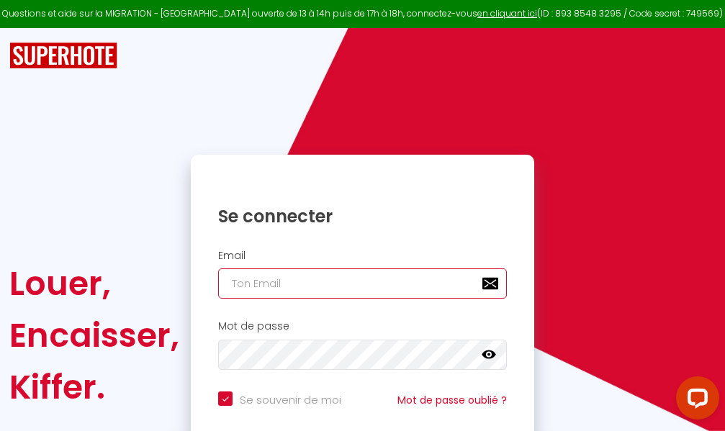
click at [387, 289] on input "email" at bounding box center [362, 283] width 289 height 30
type input "m"
checkbox input "true"
type input "ma"
checkbox input "true"
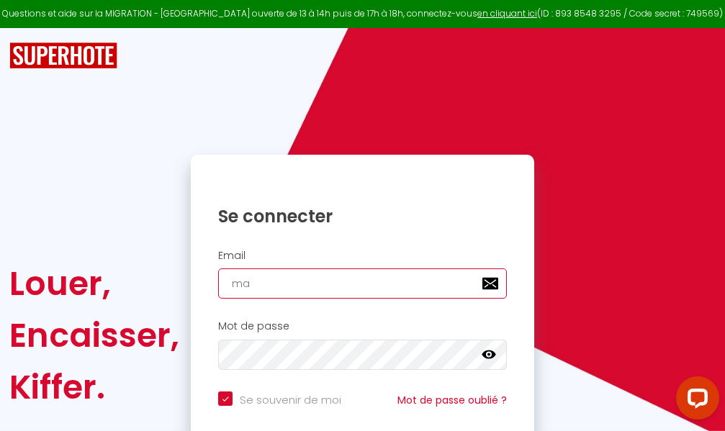
type input "mar"
checkbox input "true"
type input "marc"
checkbox input "true"
type input "marcd"
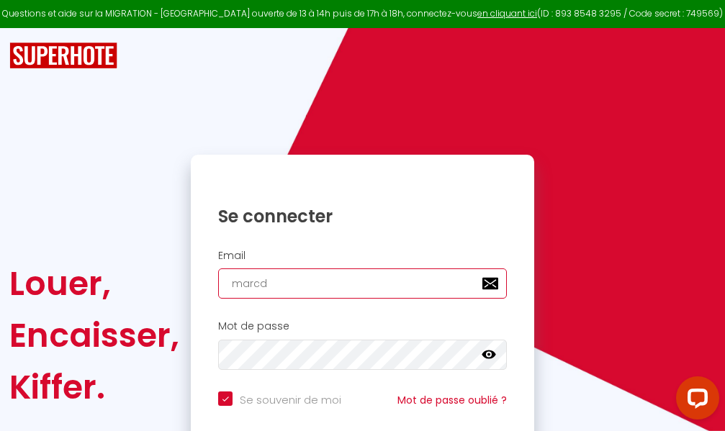
checkbox input "true"
type input "marcdp"
checkbox input "true"
type input "marcdpo"
checkbox input "true"
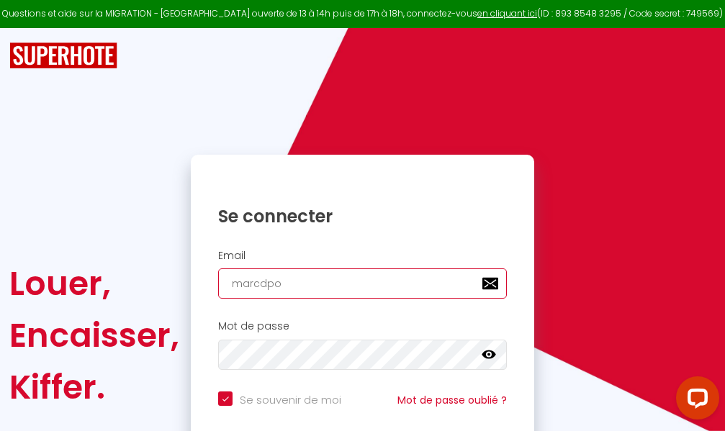
type input "marcdpoz"
checkbox input "true"
type input "marcdpoz."
checkbox input "true"
type input "marcdpoz.l"
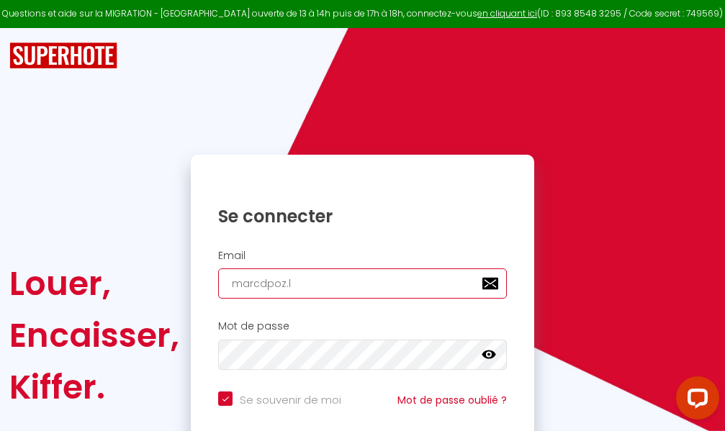
checkbox input "true"
type input "marcdpoz.lo"
checkbox input "true"
type input "marcdpoz.loc"
checkbox input "true"
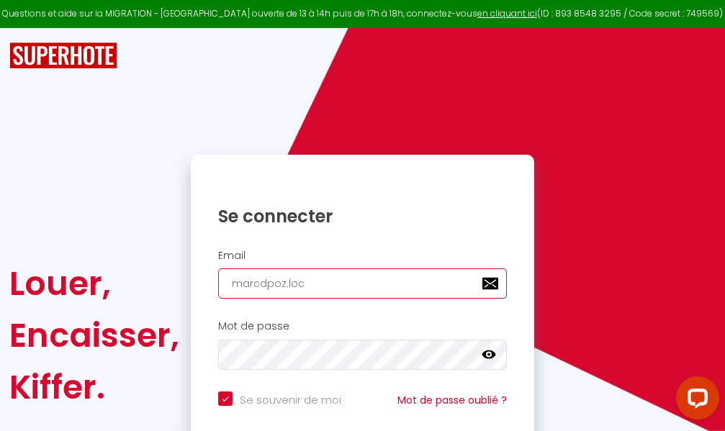
type input "marcdpoz.loca"
checkbox input "true"
type input "marcdpoz.locat"
checkbox input "true"
type input "marcdpoz.locati"
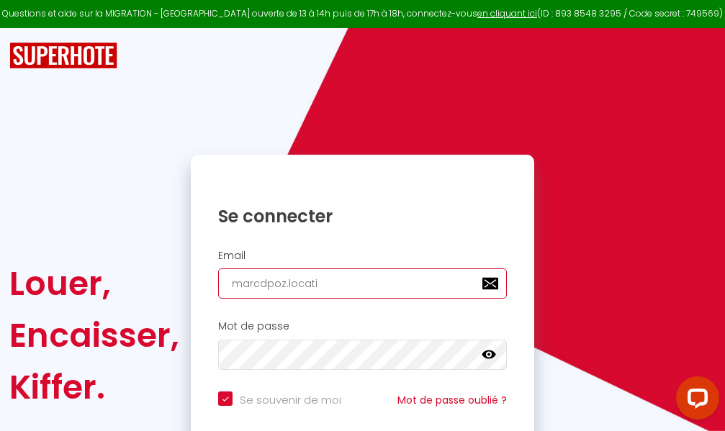
checkbox input "true"
type input "marcdpoz.locatio"
checkbox input "true"
type input "marcdpoz.location"
checkbox input "true"
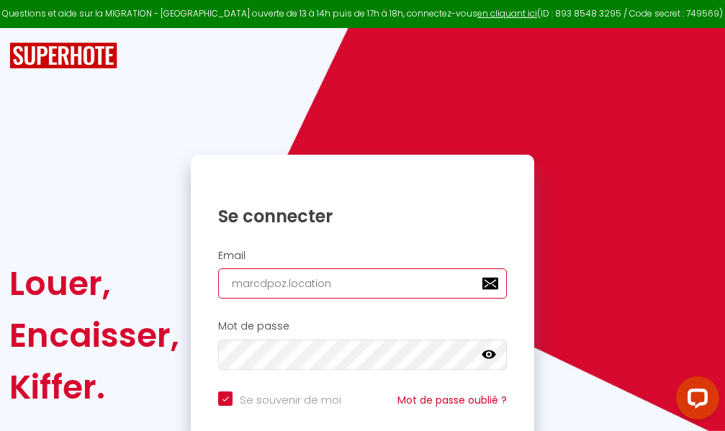
type input "marcdpoz.location@"
checkbox input "true"
type input "marcdpoz.location@g"
checkbox input "true"
type input "marcdpoz.location@gm"
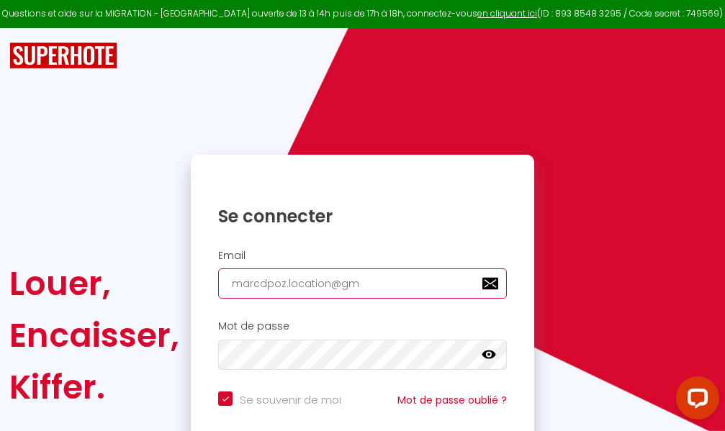
checkbox input "true"
type input "marcdpoz.location@gma"
checkbox input "true"
type input "marcdpoz.location@gmai"
checkbox input "true"
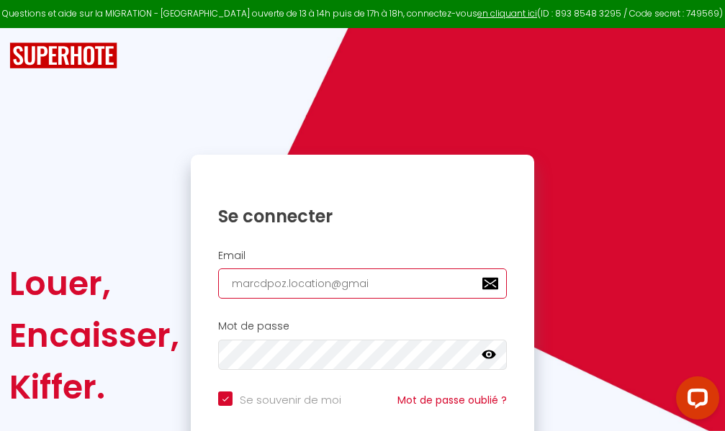
type input "[EMAIL_ADDRESS]"
checkbox input "true"
type input "[EMAIL_ADDRESS]."
checkbox input "true"
type input "marcdpoz.location@gmail.c"
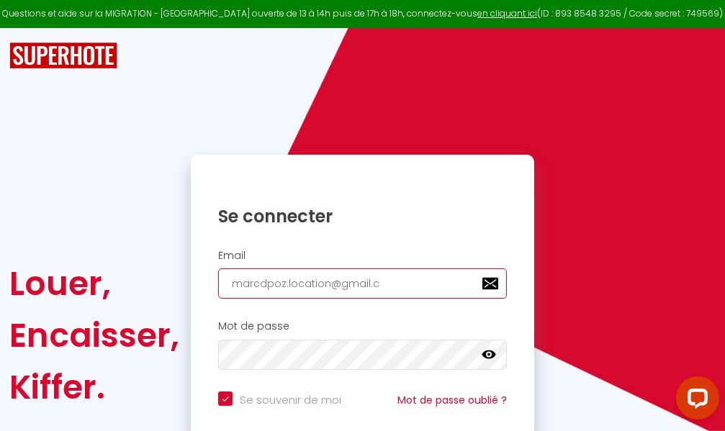
checkbox input "true"
type input "[EMAIL_ADDRESS][DOMAIN_NAME]"
checkbox input "true"
type input "[EMAIL_ADDRESS][DOMAIN_NAME]"
checkbox input "true"
